Goal: Information Seeking & Learning: Understand process/instructions

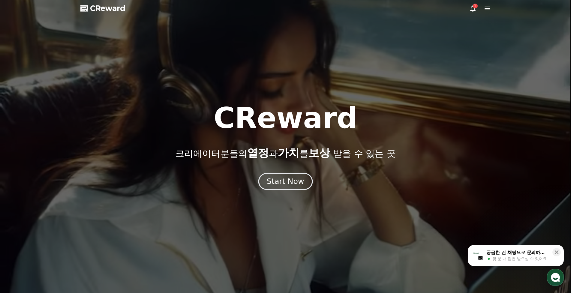
click at [294, 186] on button "Start Now" at bounding box center [285, 181] width 54 height 17
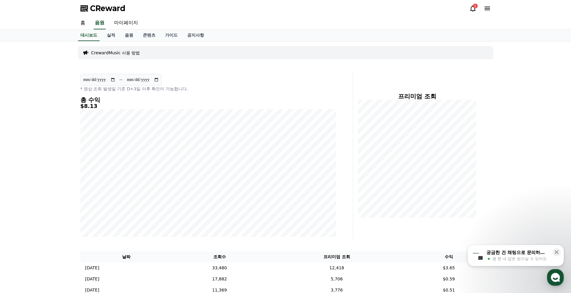
click at [471, 9] on icon at bounding box center [472, 8] width 5 height 6
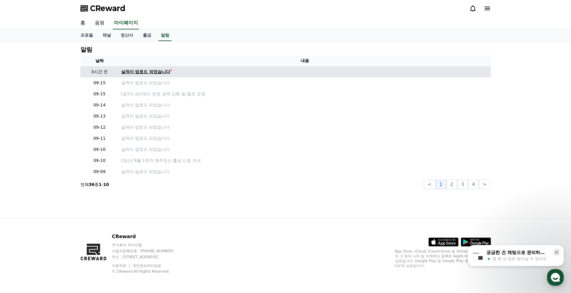
click at [129, 74] on div "실적이 업로드 되었습니다" at bounding box center [145, 72] width 49 height 6
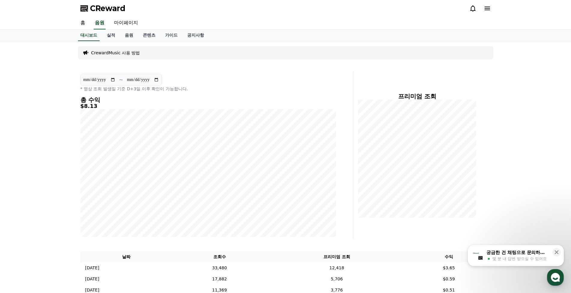
click at [110, 12] on span "CReward" at bounding box center [107, 9] width 35 height 10
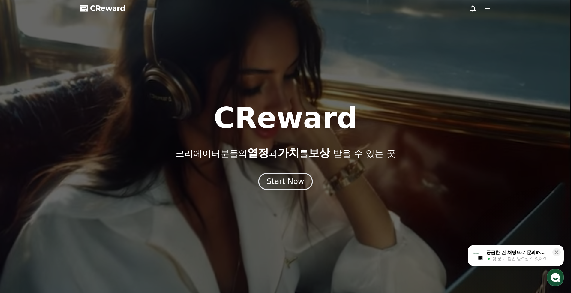
click at [299, 186] on div "Start Now" at bounding box center [285, 181] width 37 height 10
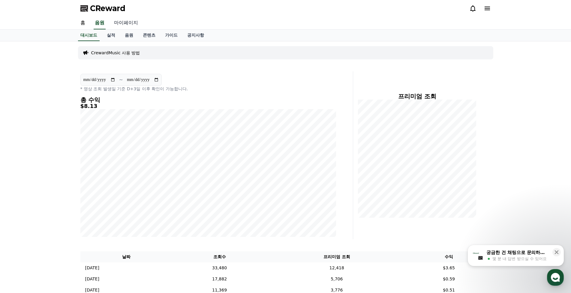
click at [127, 22] on link "마이페이지" at bounding box center [126, 23] width 34 height 13
select select "**********"
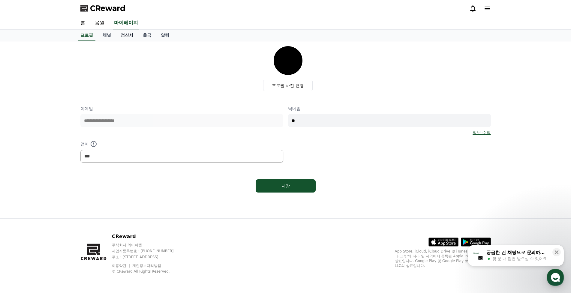
click at [129, 39] on link "정산서" at bounding box center [127, 35] width 22 height 11
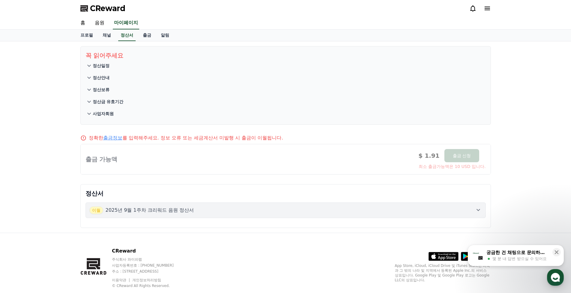
click at [101, 69] on button "정산일정" at bounding box center [286, 66] width 400 height 12
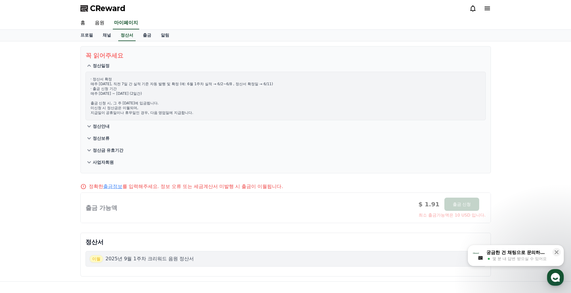
click at [100, 124] on p "정산안내" at bounding box center [101, 126] width 17 height 6
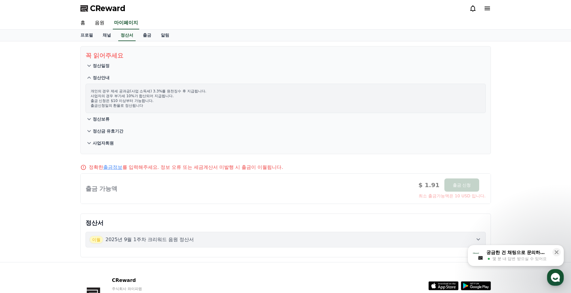
click at [105, 119] on p "정산보류" at bounding box center [101, 119] width 17 height 6
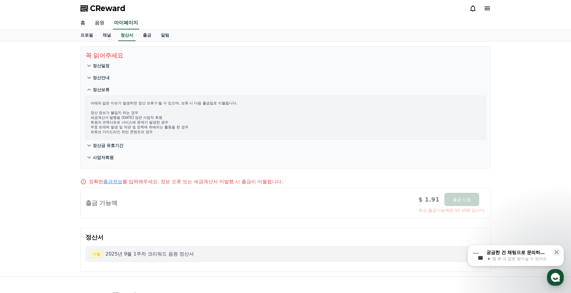
drag, startPoint x: 93, startPoint y: 113, endPoint x: 126, endPoint y: 128, distance: 36.0
click at [126, 128] on p "아래와 같은 이슈가 발생하면 정산 보류가 될 수 있으며, 보류 시 다음 출금일로 이월됩니다. 정산 정보가 불일치 하는 경우 세금계산서 발행을 …" at bounding box center [286, 118] width 390 height 34
drag, startPoint x: 126, startPoint y: 128, endPoint x: 148, endPoint y: 134, distance: 22.5
click at [148, 134] on p "아래와 같은 이슈가 발생하면 정산 보류가 될 수 있으며, 보류 시 다음 출금일로 이월됩니다. 정산 정보가 불일치 하는 경우 세금계산서 발행을 …" at bounding box center [286, 118] width 390 height 34
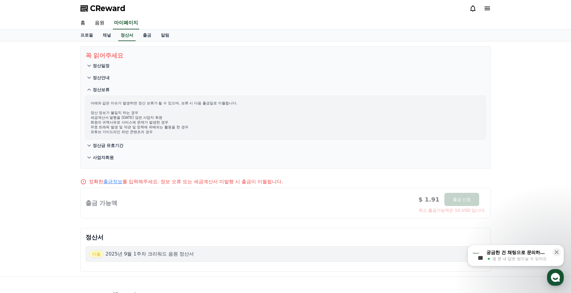
click at [148, 134] on p "아래와 같은 이슈가 발생하면 정산 보류가 될 수 있으며, 보류 시 다음 출금일로 이월됩니다. 정산 정보가 불일치 하는 경우 세금계산서 발행을 …" at bounding box center [286, 118] width 390 height 34
click at [125, 149] on button "정산금 유효기간" at bounding box center [286, 146] width 400 height 12
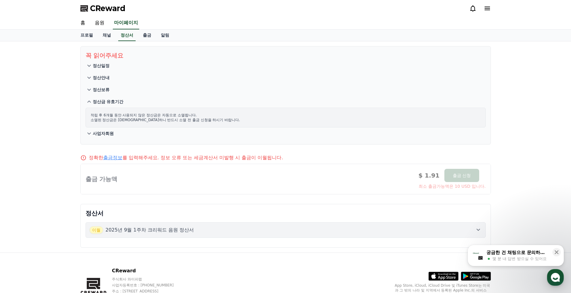
click at [97, 132] on p "사업자회원" at bounding box center [103, 134] width 21 height 6
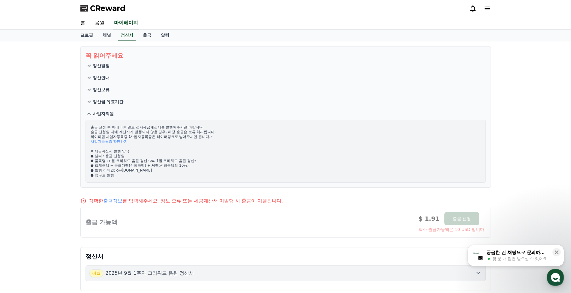
click at [93, 6] on span "CReward" at bounding box center [107, 9] width 35 height 10
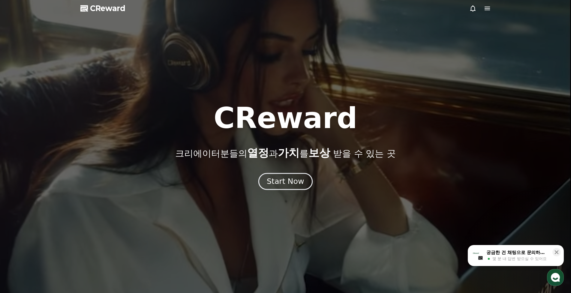
click at [280, 183] on div "Start Now" at bounding box center [285, 181] width 37 height 10
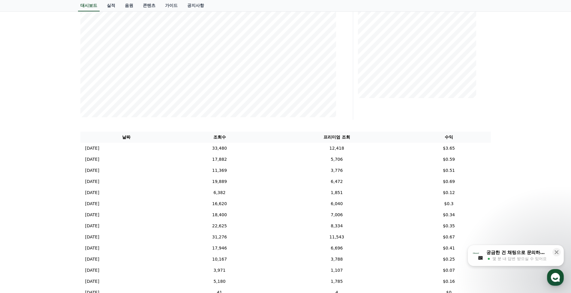
scroll to position [120, 0]
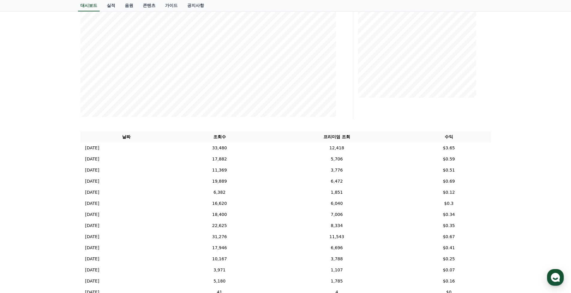
click at [525, 137] on div "**********" at bounding box center [285, 163] width 571 height 485
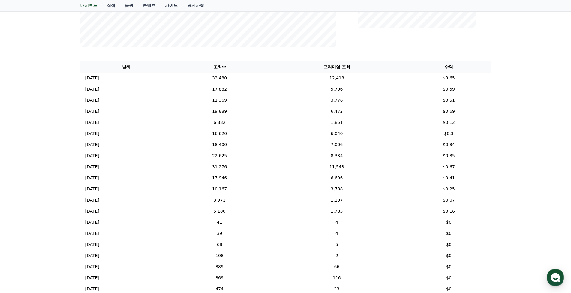
scroll to position [180, 0]
click at [28, 52] on div "**********" at bounding box center [285, 103] width 571 height 485
